Goal: Transaction & Acquisition: Purchase product/service

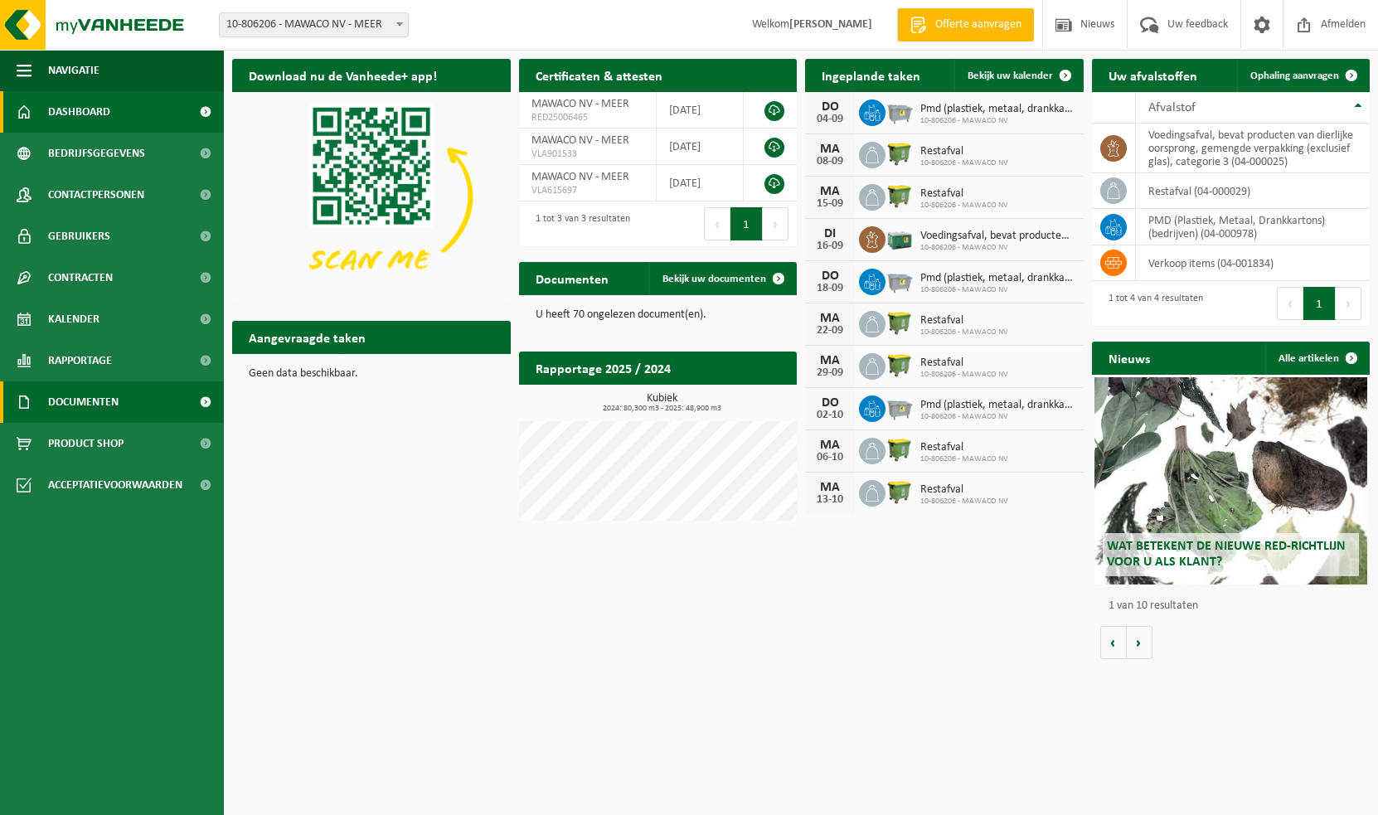
click at [120, 396] on link "Documenten" at bounding box center [112, 401] width 224 height 41
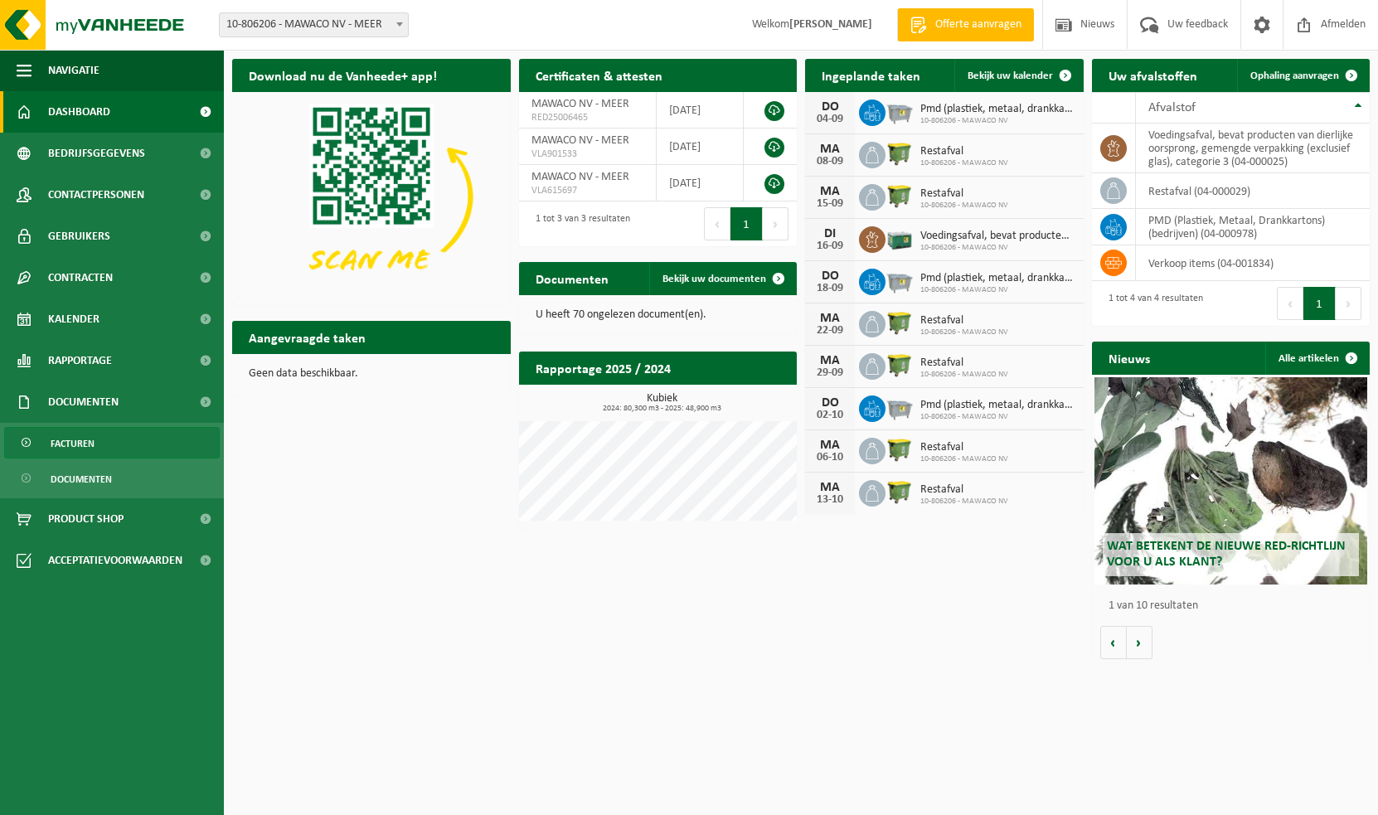
click at [86, 434] on span "Facturen" at bounding box center [73, 444] width 44 height 32
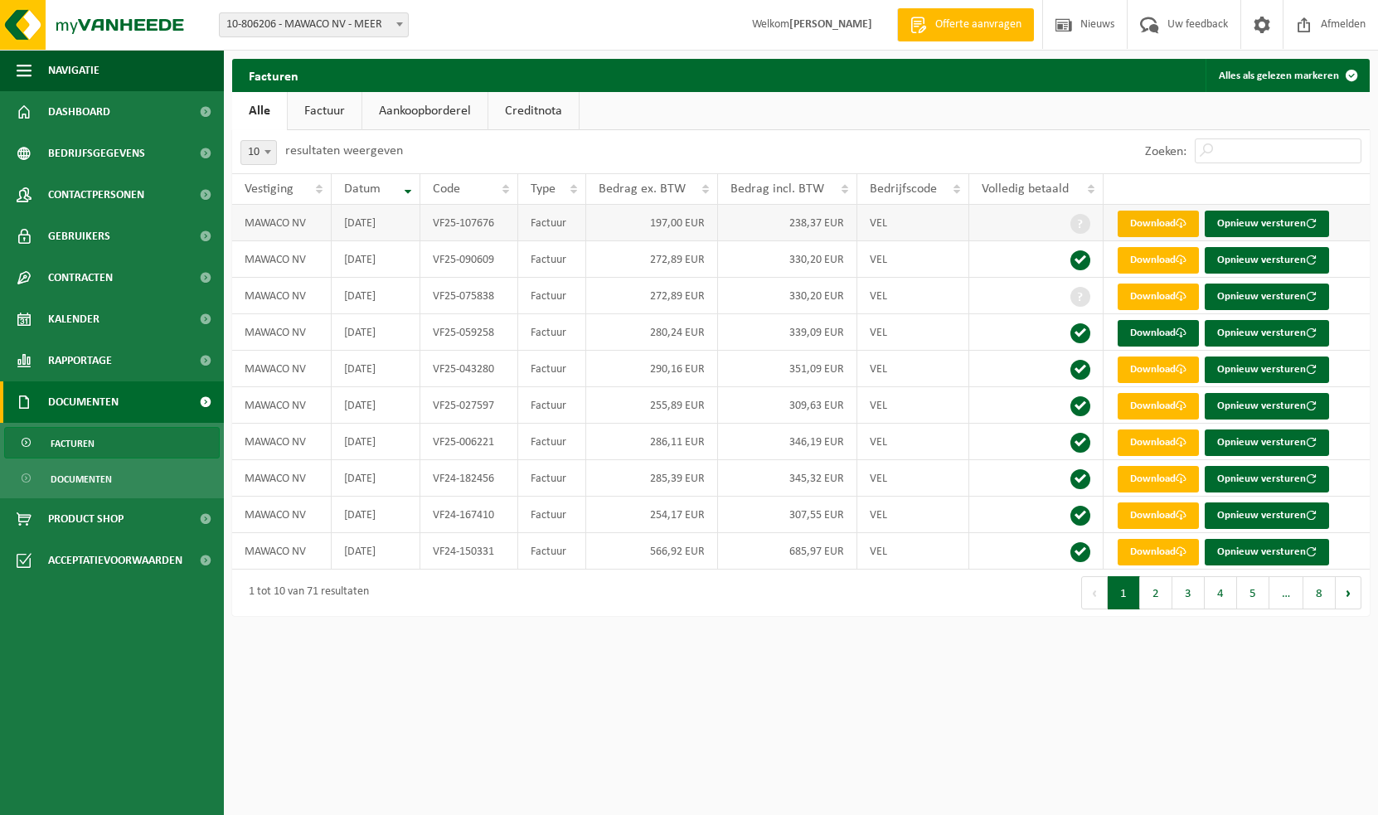
click at [1152, 215] on link "Download" at bounding box center [1158, 224] width 81 height 27
click at [1144, 294] on link "Download" at bounding box center [1158, 297] width 81 height 27
click at [649, 33] on div "Vestiging: 10-806206 - MAWACO NV - MEER 10-806206 - MAWACO NV - MEER Welkom CLA…" at bounding box center [689, 25] width 1378 height 51
click at [1173, 221] on link "Download" at bounding box center [1158, 224] width 81 height 27
click at [851, 119] on ul "Alle Factuur Aankoopborderel Creditnota" at bounding box center [801, 111] width 1138 height 38
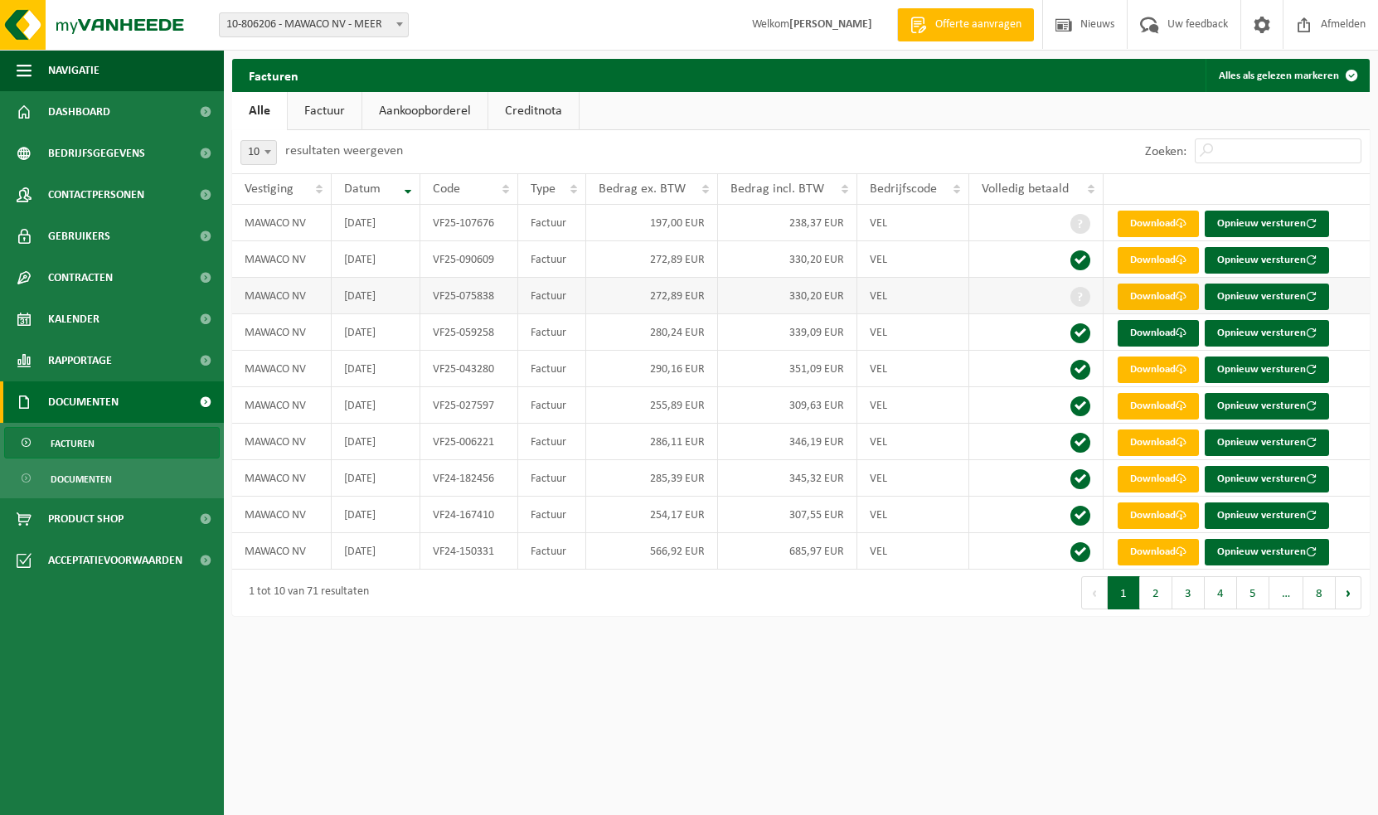
click at [1151, 285] on link "Download" at bounding box center [1158, 297] width 81 height 27
click at [549, 662] on html "Vestiging: 10-806206 - MAWACO NV - MEER 10-806206 - MAWACO NV - MEER Welkom CLA…" at bounding box center [689, 407] width 1378 height 815
click at [90, 17] on img at bounding box center [99, 25] width 199 height 50
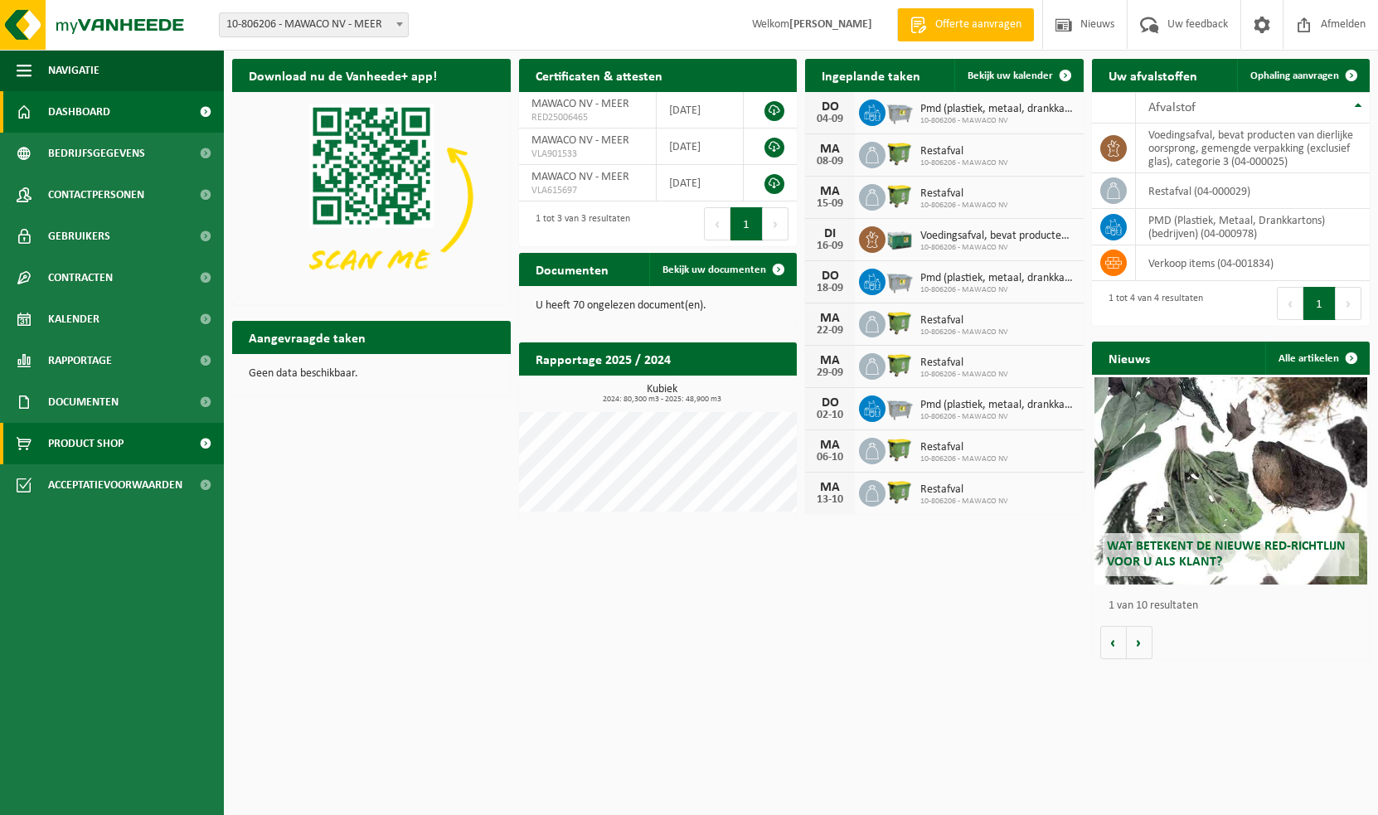
click at [95, 441] on span "Product Shop" at bounding box center [85, 443] width 75 height 41
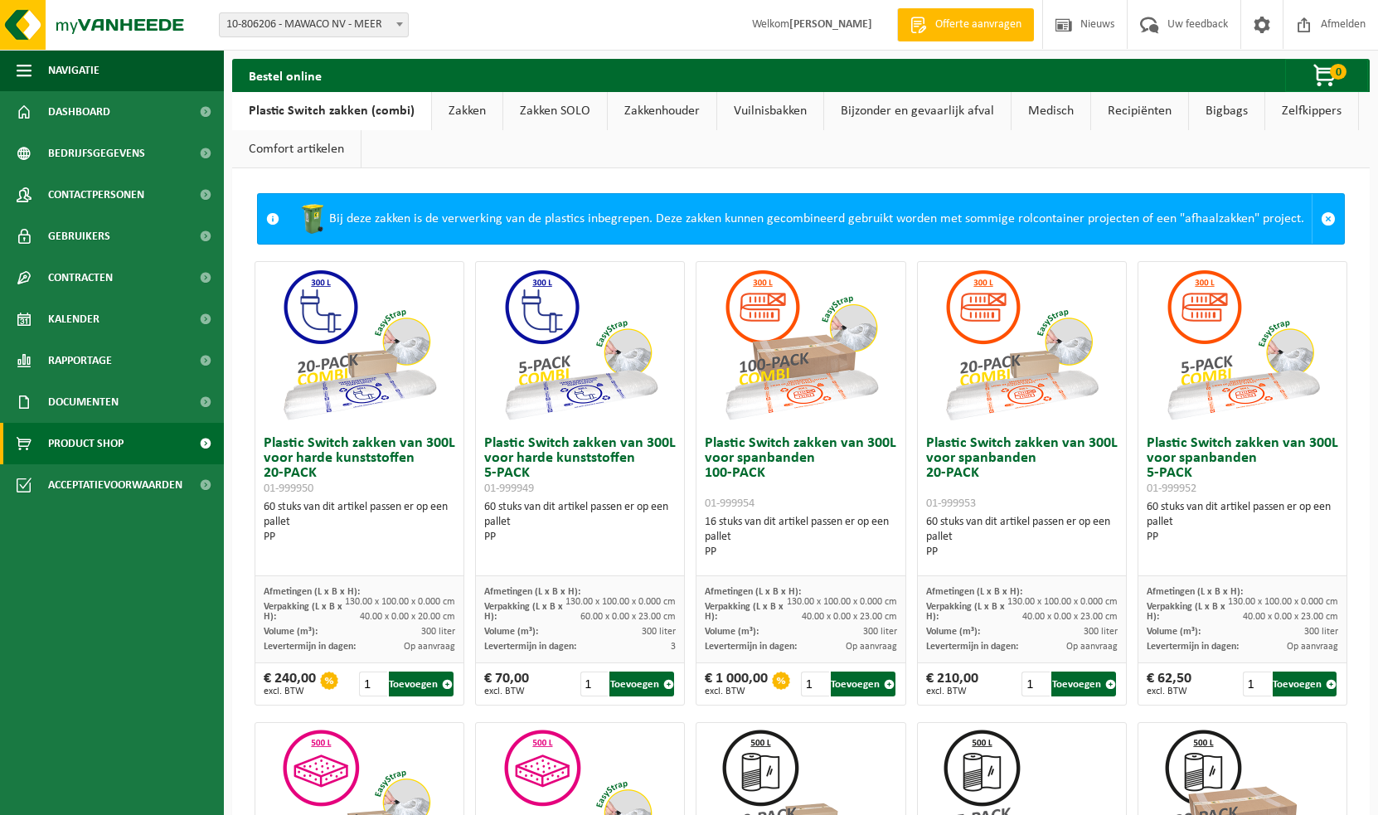
click at [470, 106] on link "Zakken" at bounding box center [467, 111] width 70 height 38
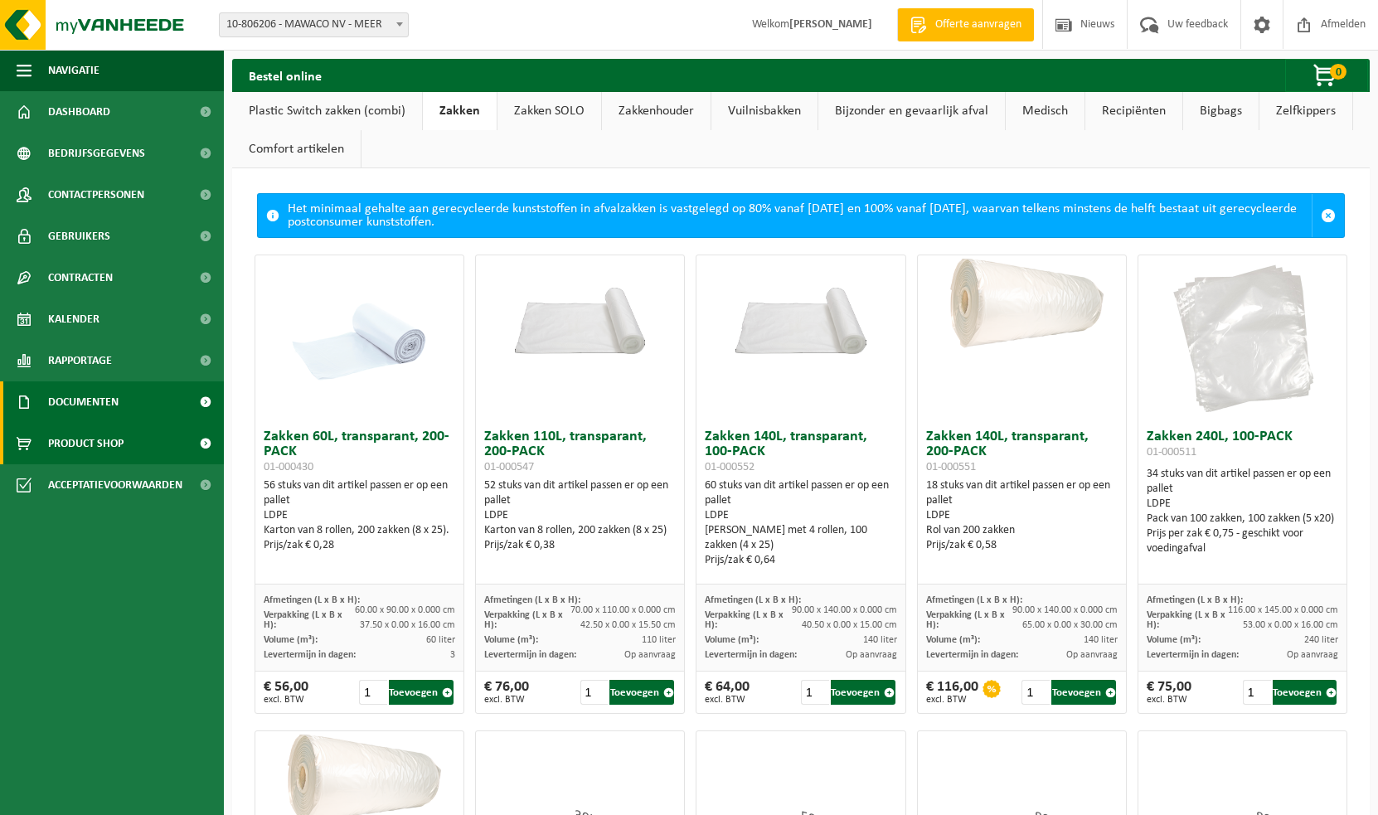
click at [90, 391] on span "Documenten" at bounding box center [83, 401] width 70 height 41
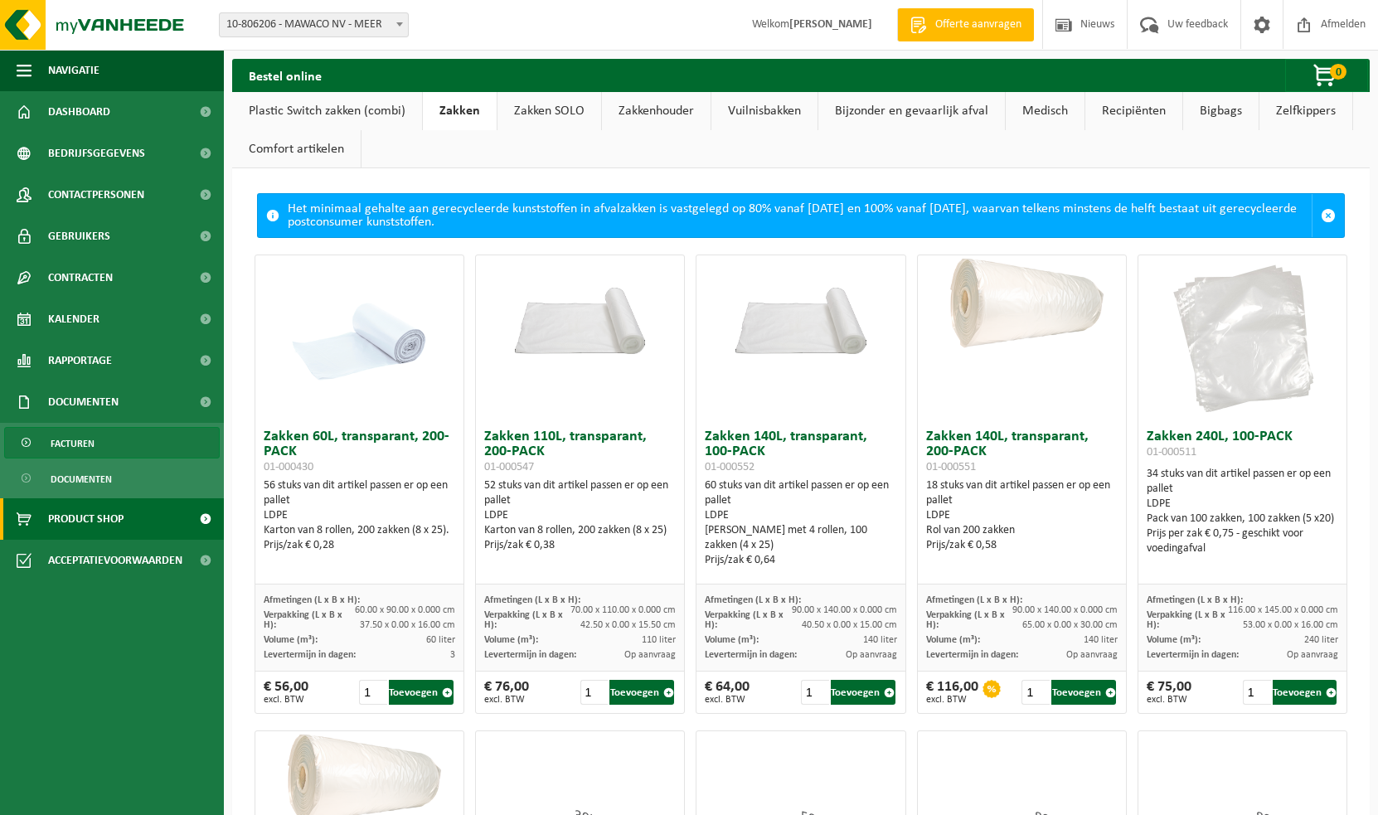
click at [73, 441] on span "Facturen" at bounding box center [73, 444] width 44 height 32
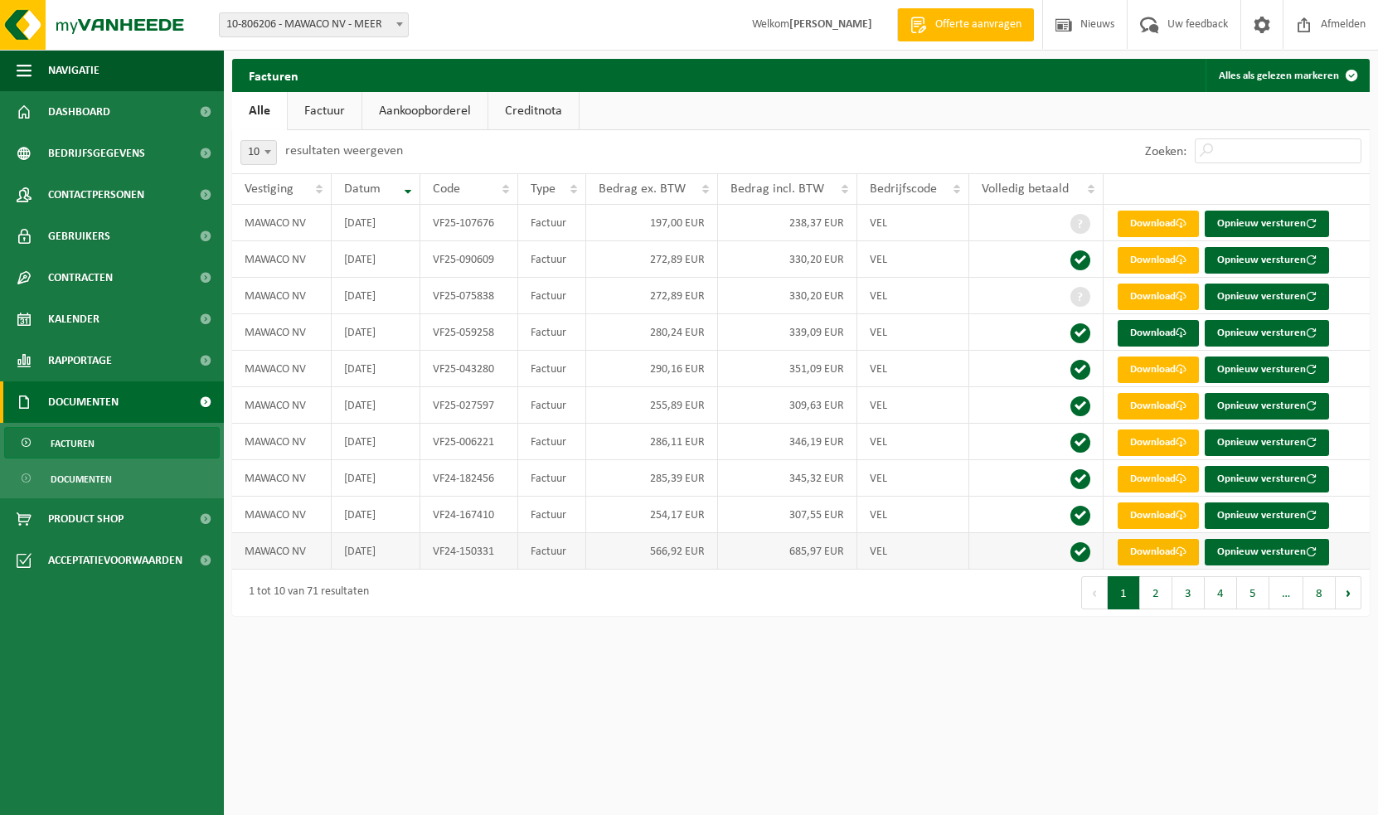
click at [1173, 547] on link "Download" at bounding box center [1158, 552] width 81 height 27
click at [82, 511] on span "Product Shop" at bounding box center [85, 518] width 75 height 41
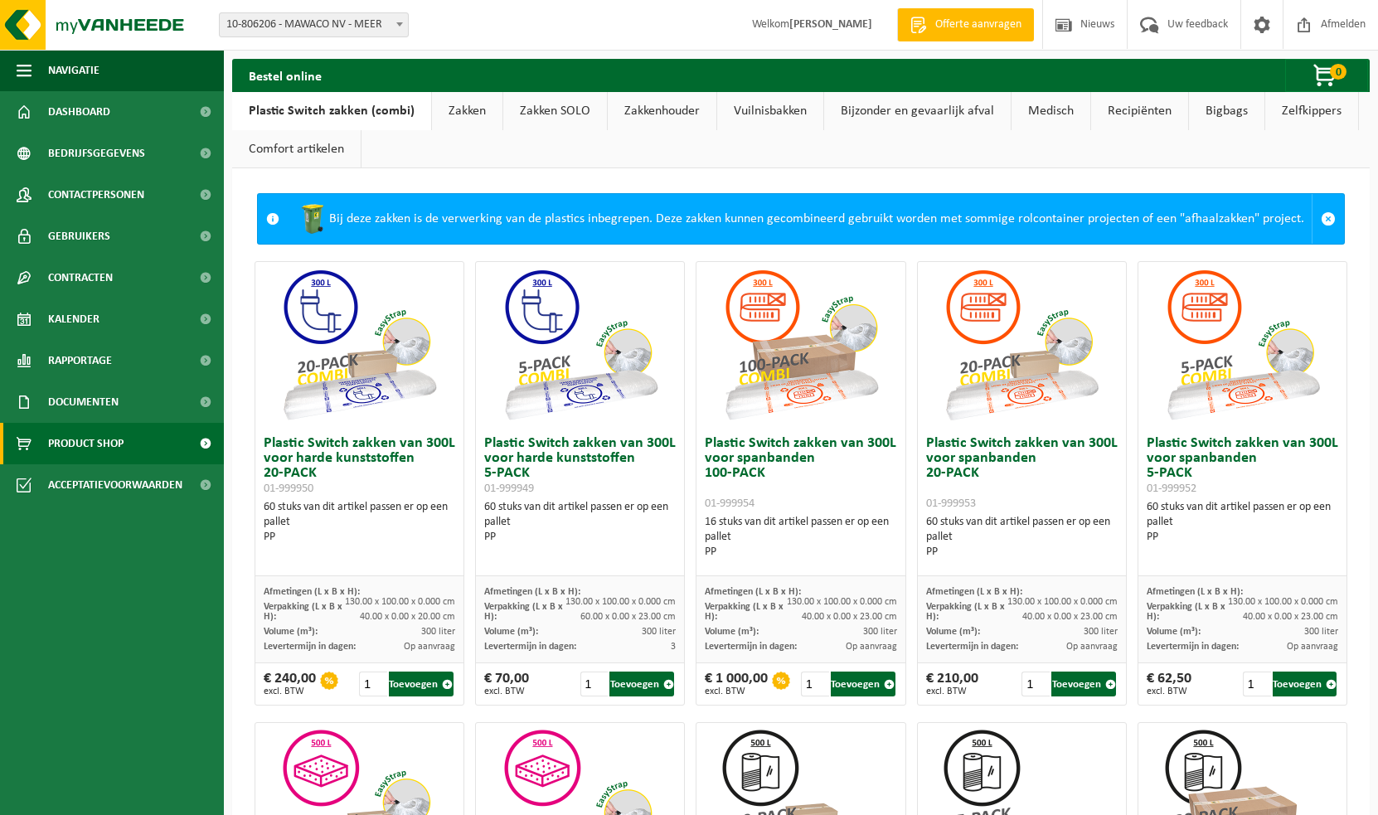
click at [464, 106] on link "Zakken" at bounding box center [467, 111] width 70 height 38
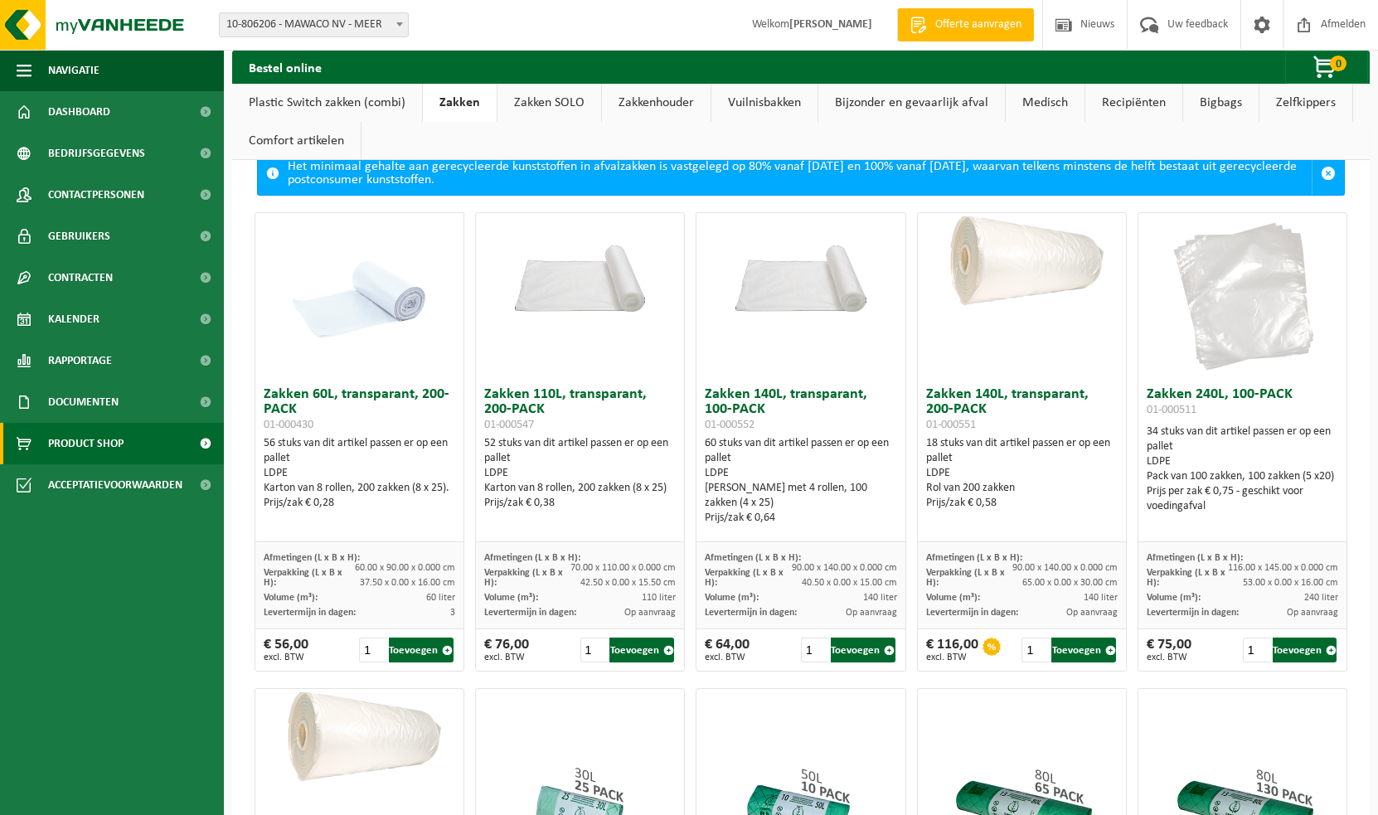
scroll to position [32, 0]
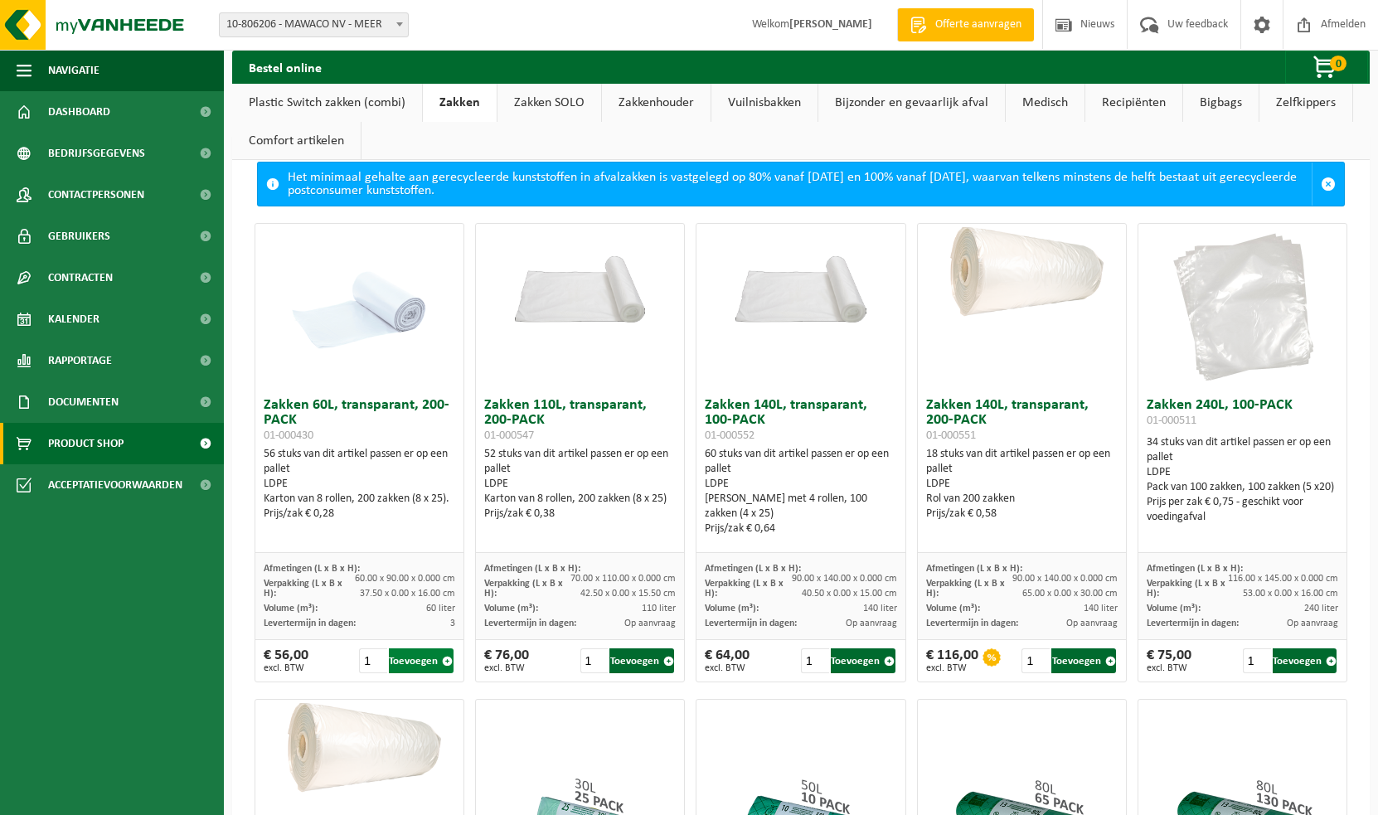
click at [415, 654] on button "Toevoegen" at bounding box center [421, 661] width 65 height 25
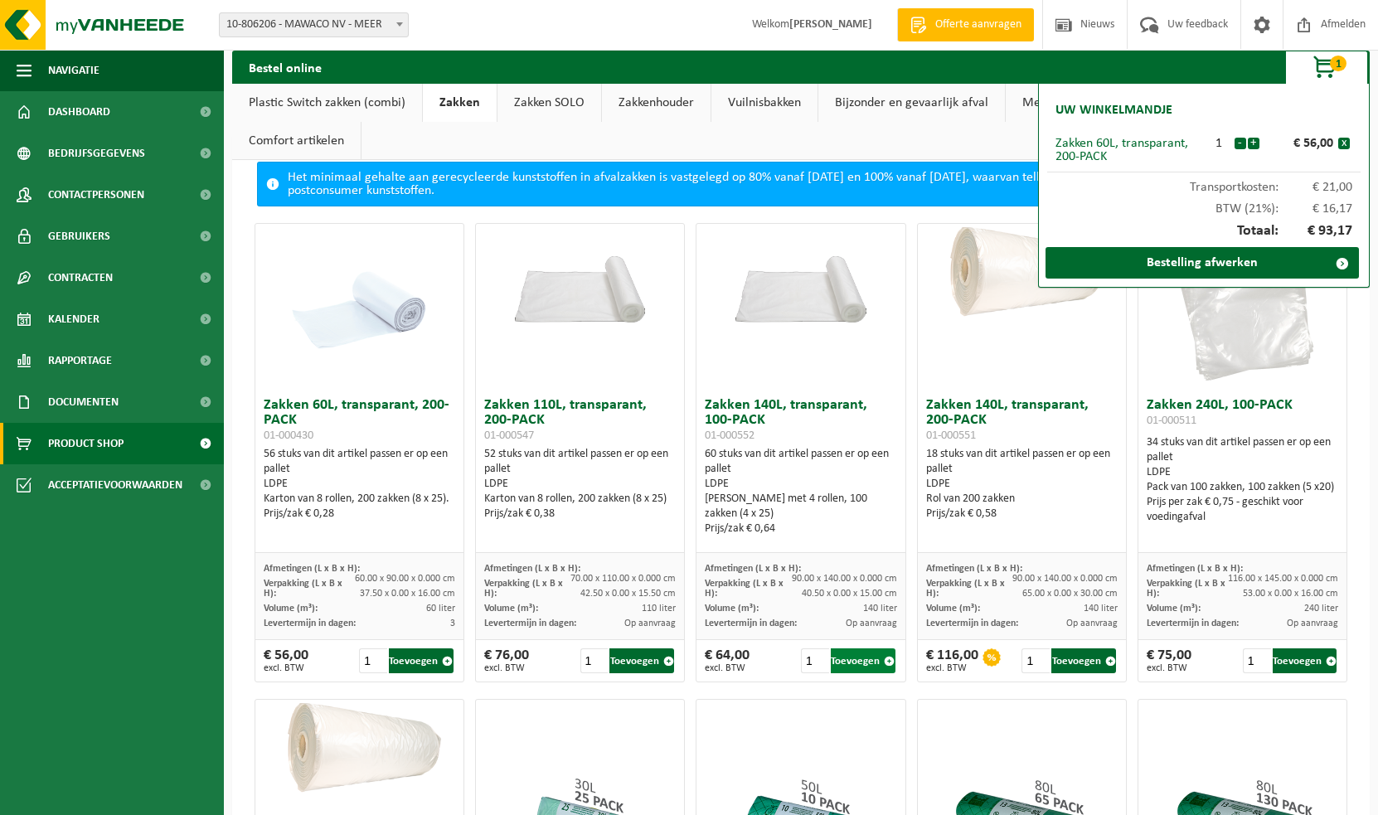
click at [865, 659] on button "Toevoegen" at bounding box center [863, 661] width 65 height 25
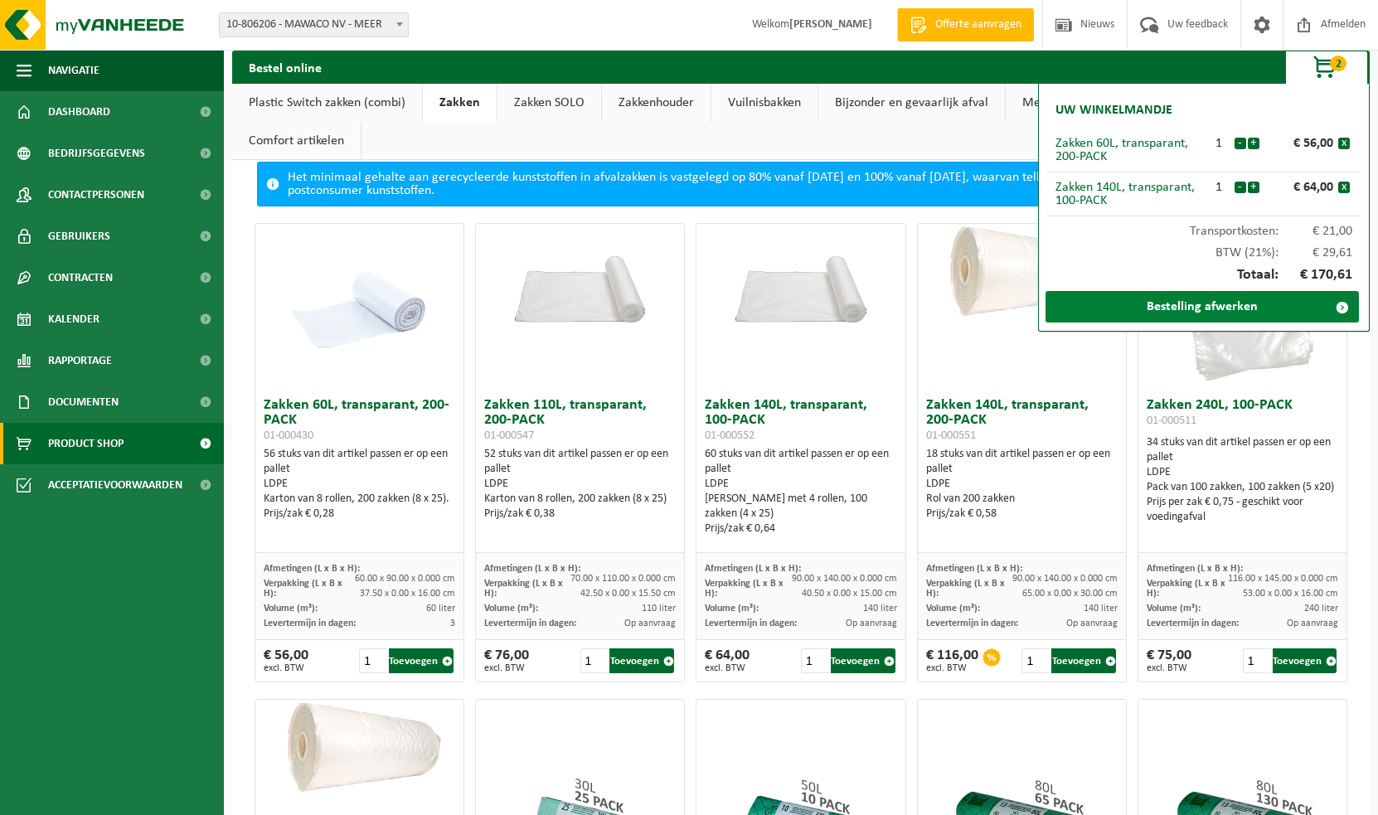
click at [1180, 303] on link "Bestelling afwerken" at bounding box center [1202, 307] width 313 height 32
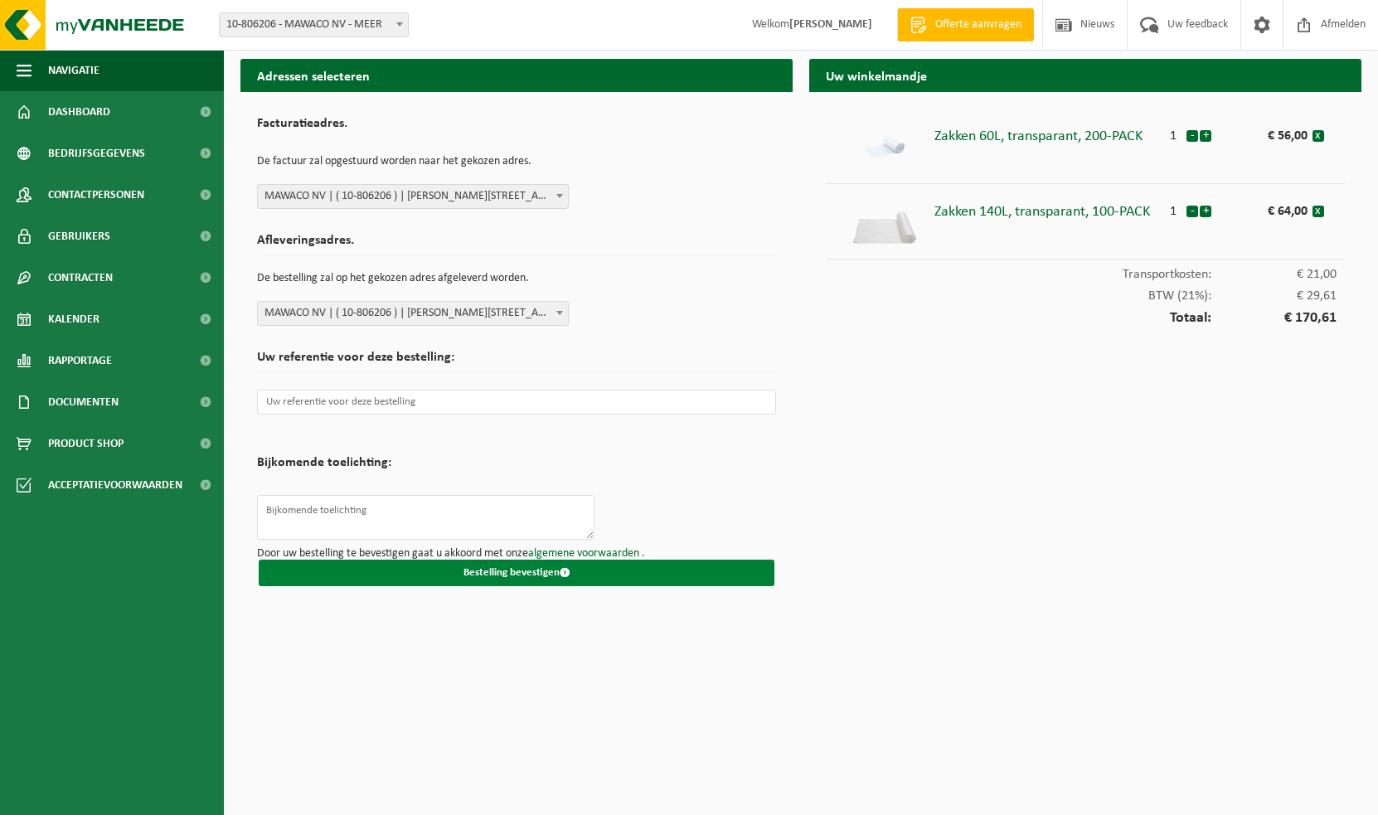
click at [575, 568] on button "Bestelling bevestigen" at bounding box center [517, 573] width 516 height 27
